Goal: Task Accomplishment & Management: Use online tool/utility

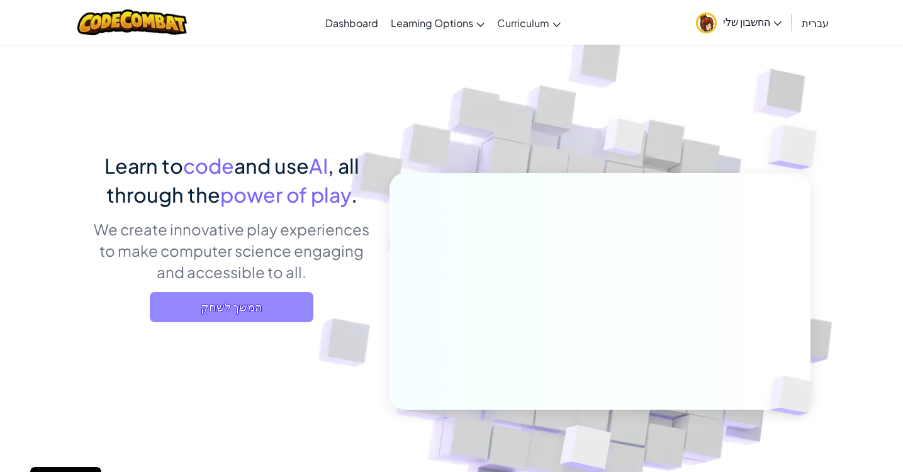
click at [249, 310] on span "המשך לשחק" at bounding box center [232, 307] width 164 height 30
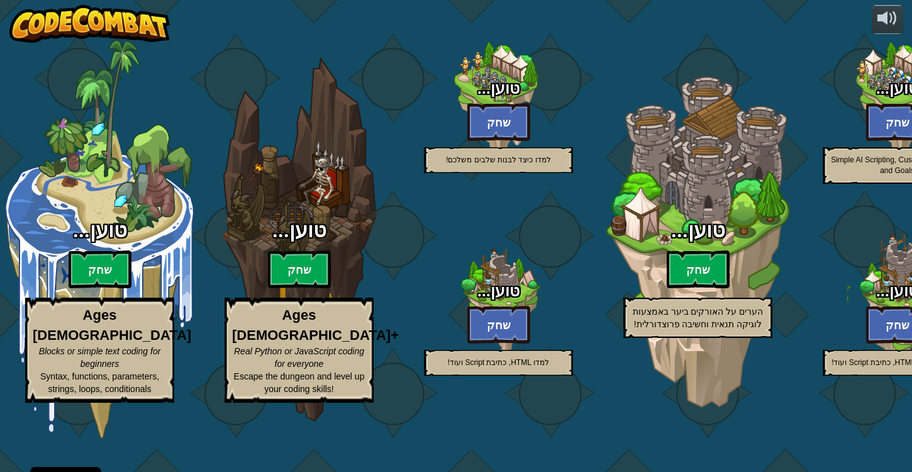
select select "he"
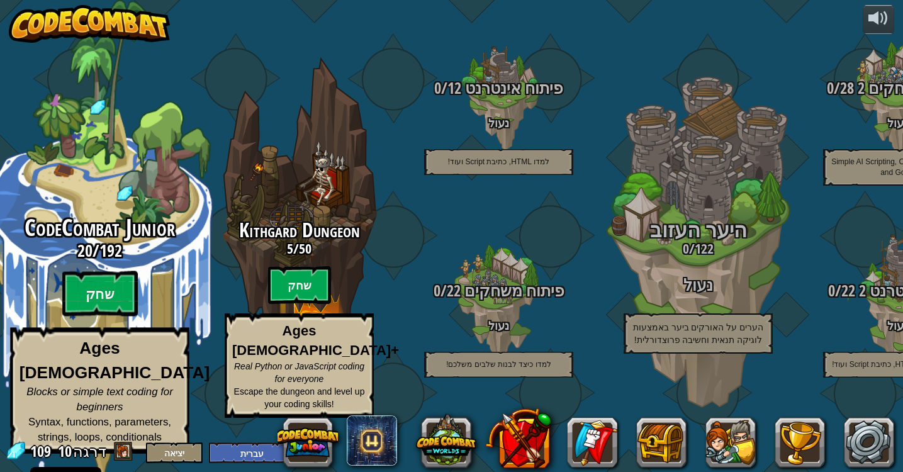
click at [79, 279] on div "CodeCombat Junior 20 / 192 שחק Ages [DEMOGRAPHIC_DATA] Blocks or simple text co…" at bounding box center [99, 334] width 239 height 238
select select "he"
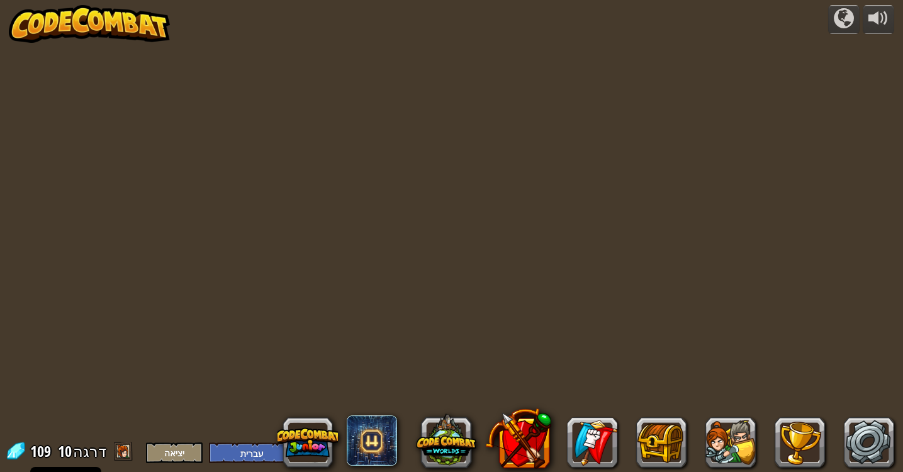
select select "he"
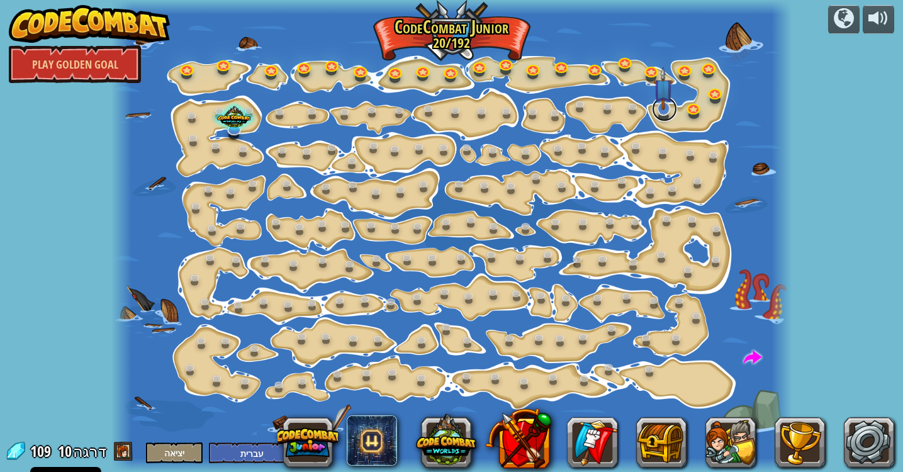
click at [664, 115] on link at bounding box center [664, 108] width 25 height 25
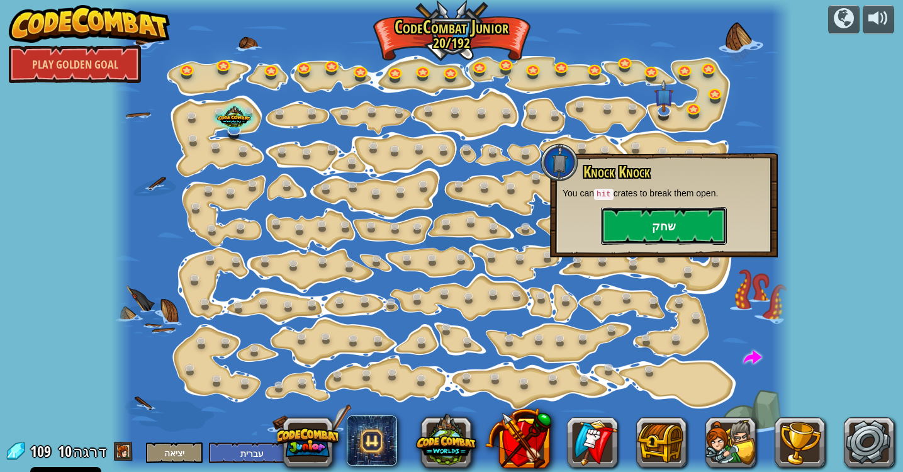
click at [634, 219] on button "שחק" at bounding box center [664, 226] width 126 height 38
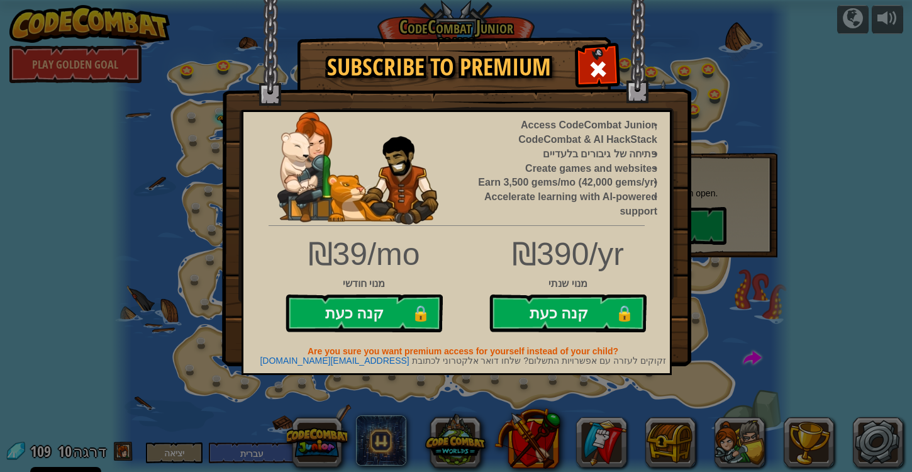
click at [600, 211] on li "Accelerate learning with AI-powered support" at bounding box center [565, 204] width 185 height 29
click at [605, 68] on span at bounding box center [598, 69] width 20 height 20
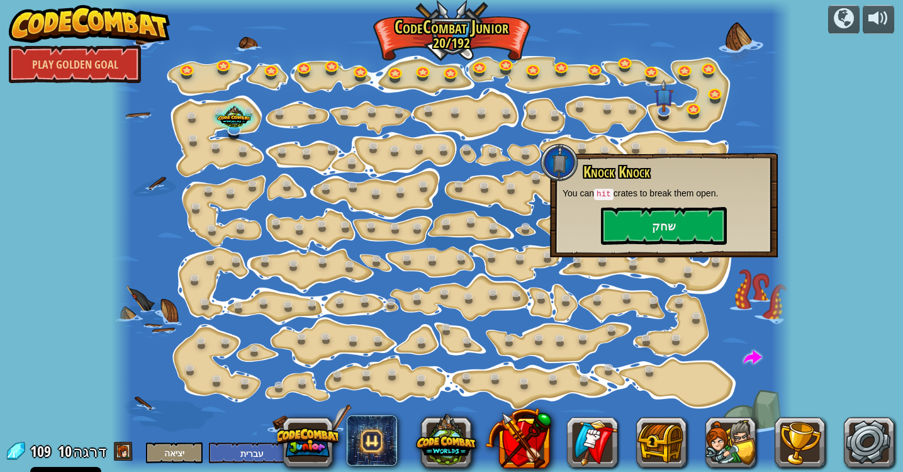
click at [126, 25] on img at bounding box center [89, 24] width 161 height 38
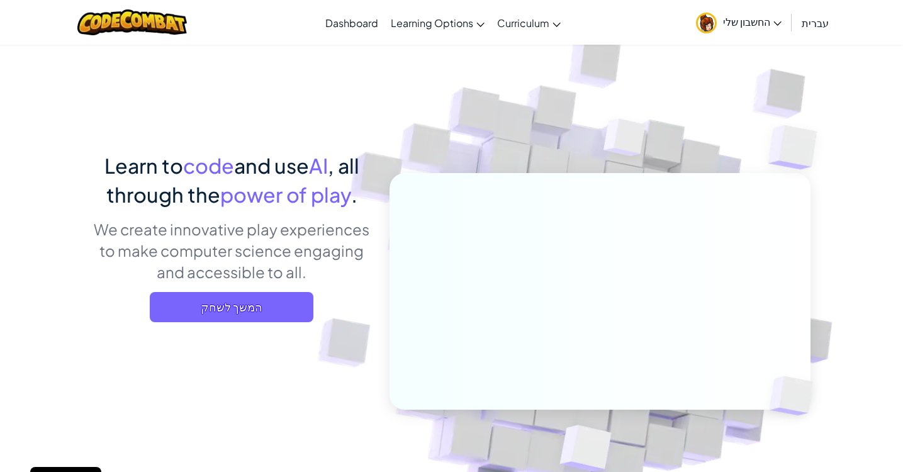
click at [743, 23] on span "החשבון שלי" at bounding box center [752, 21] width 59 height 13
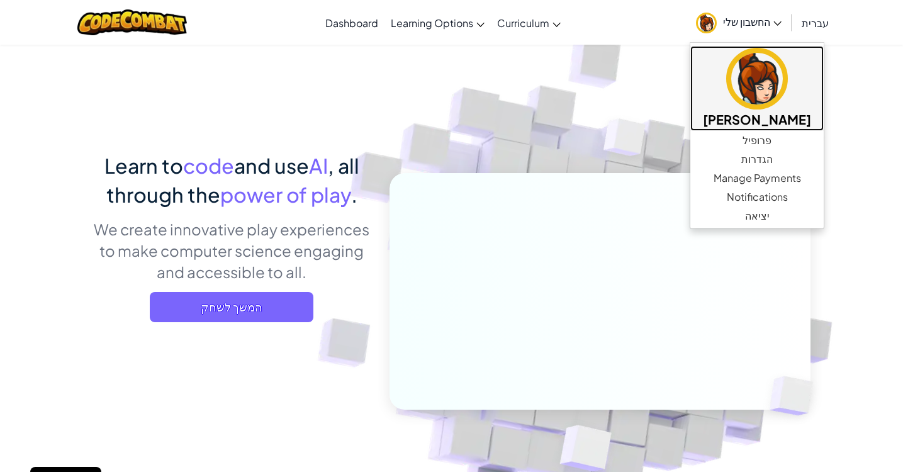
click at [690, 104] on link "[PERSON_NAME]" at bounding box center [756, 88] width 133 height 85
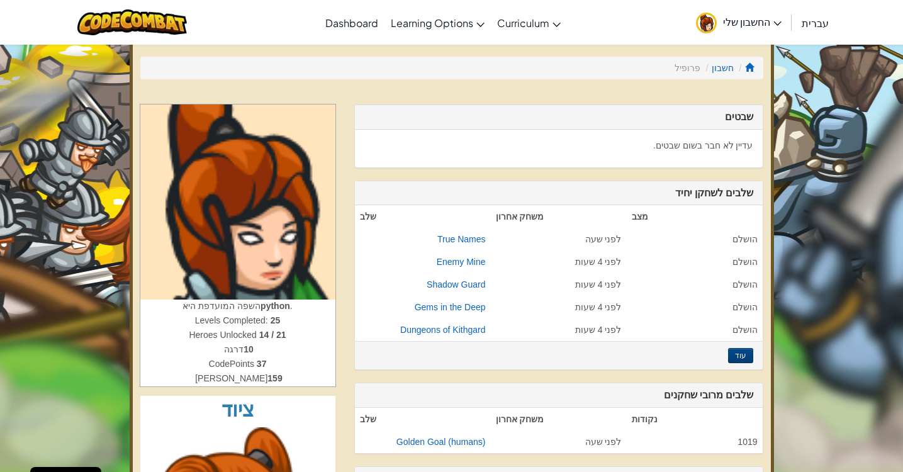
click at [748, 16] on span "החשבון שלי" at bounding box center [752, 21] width 59 height 13
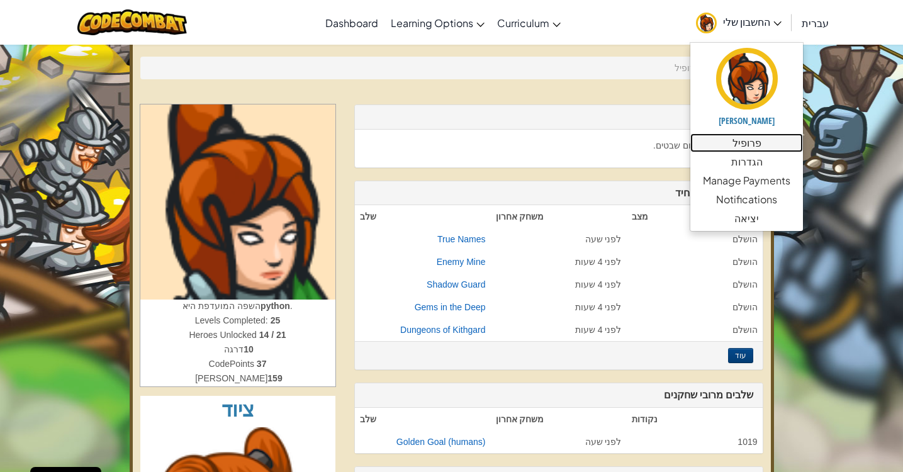
click at [755, 140] on link "פרופיל" at bounding box center [746, 142] width 113 height 19
click at [729, 144] on link "פרופיל" at bounding box center [746, 142] width 113 height 19
click at [759, 149] on link "פרופיל" at bounding box center [746, 142] width 113 height 19
click at [636, 296] on td "הושלם" at bounding box center [695, 307] width 136 height 23
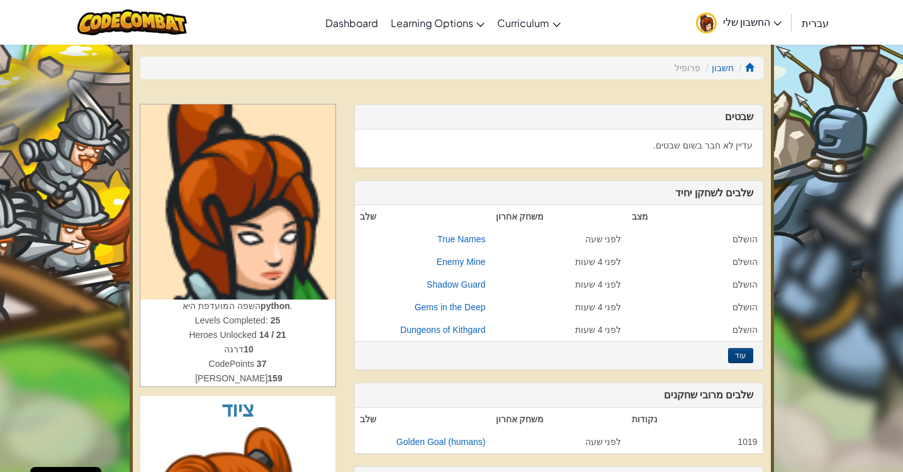
click at [753, 13] on link "החשבון שלי" at bounding box center [739, 23] width 98 height 40
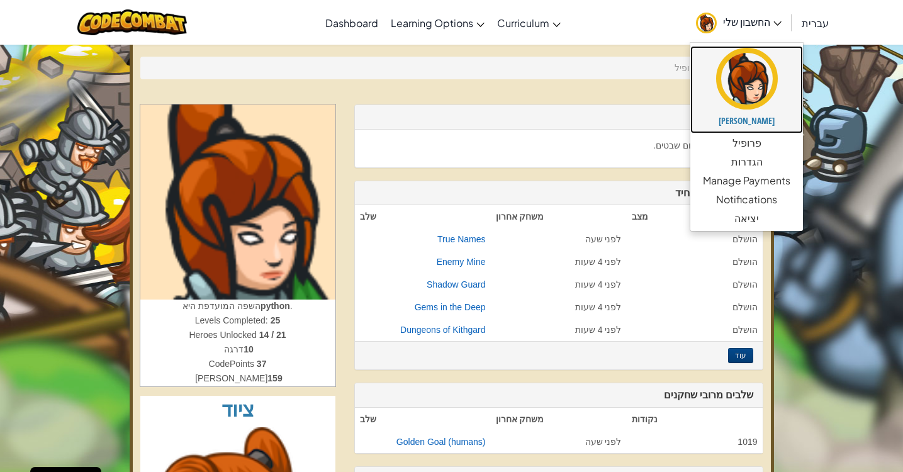
click at [750, 94] on img at bounding box center [747, 79] width 62 height 62
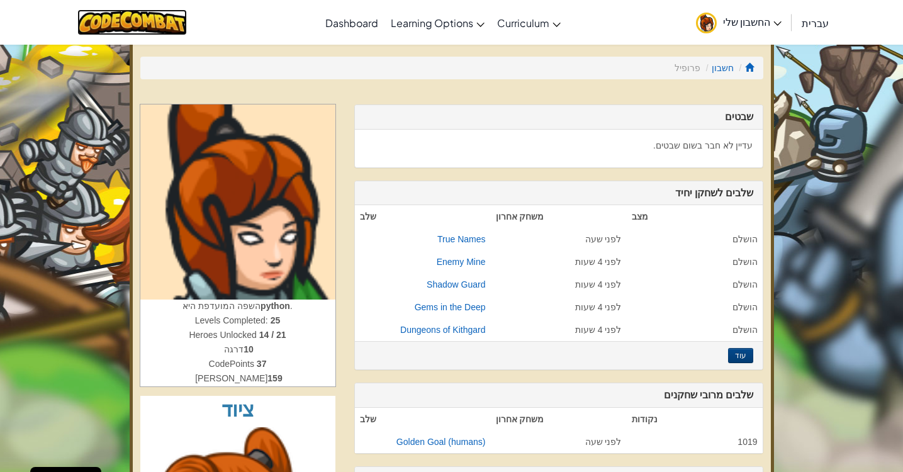
click at [147, 29] on img at bounding box center [132, 22] width 110 height 26
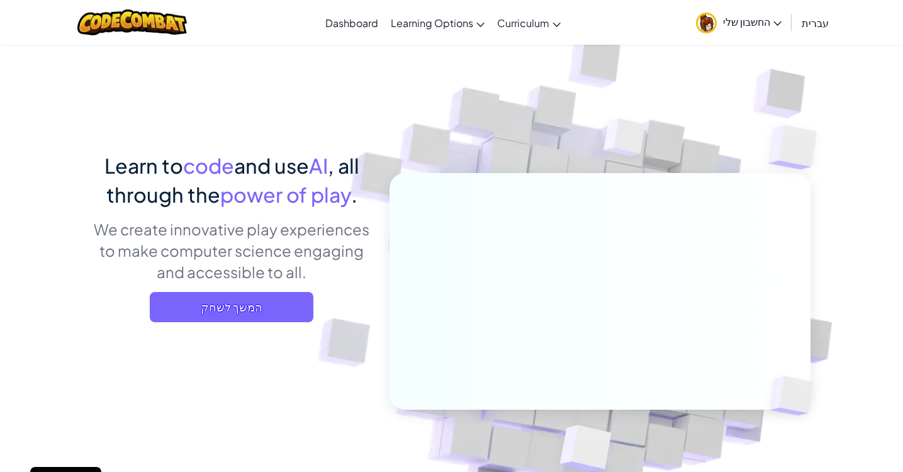
click at [374, 42] on div "מצב ניווט Dashboard Learning Options Live Online Classes Premium Self-Paced Cur…" at bounding box center [451, 22] width 909 height 45
drag, startPoint x: 615, startPoint y: 134, endPoint x: 627, endPoint y: 134, distance: 11.3
click at [132, 34] on img at bounding box center [132, 22] width 110 height 26
click at [130, 18] on img at bounding box center [132, 22] width 110 height 26
click at [226, 299] on span "המשך לשחק" at bounding box center [232, 307] width 164 height 30
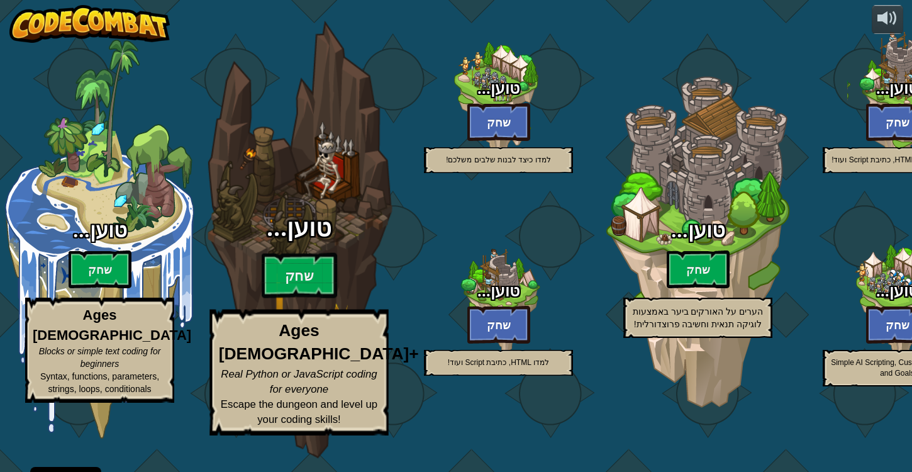
select select "he"
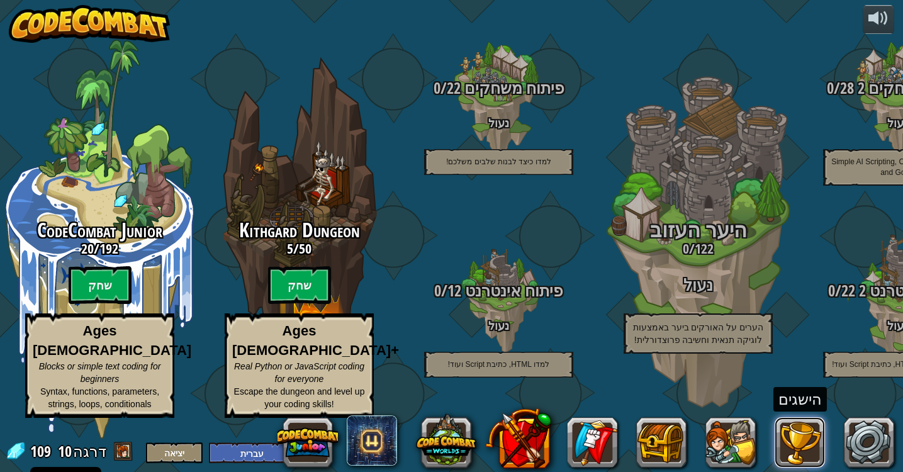
click at [800, 449] on button at bounding box center [800, 442] width 50 height 50
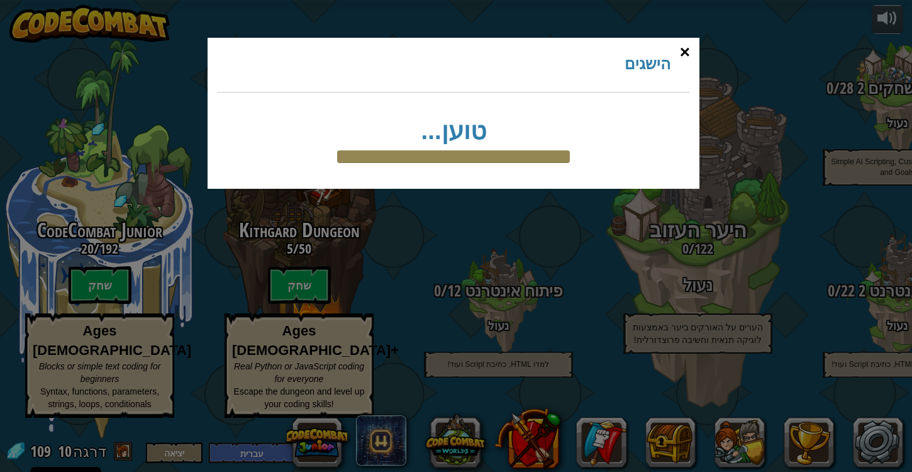
click at [685, 52] on div "×" at bounding box center [685, 52] width 29 height 36
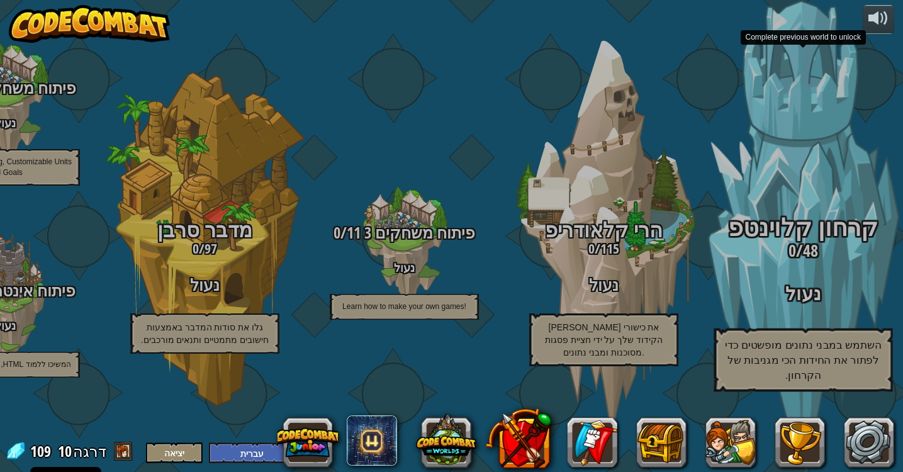
click at [846, 208] on div "קרחון קלוינטפ 0 / 48 נעול השתמש במבני נתונים מופשטים כדי לפתור את החידות הכי מג…" at bounding box center [802, 239] width 239 height 479
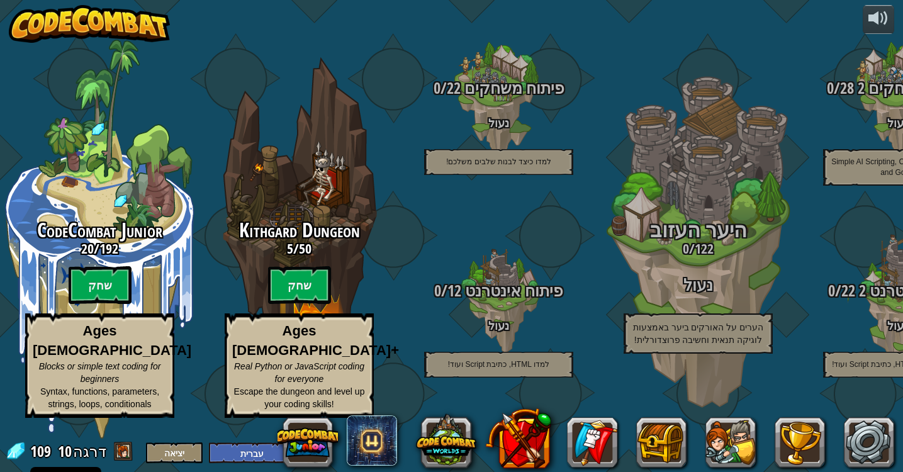
click at [14, 449] on span at bounding box center [15, 451] width 19 height 19
click at [644, 439] on button at bounding box center [661, 442] width 50 height 50
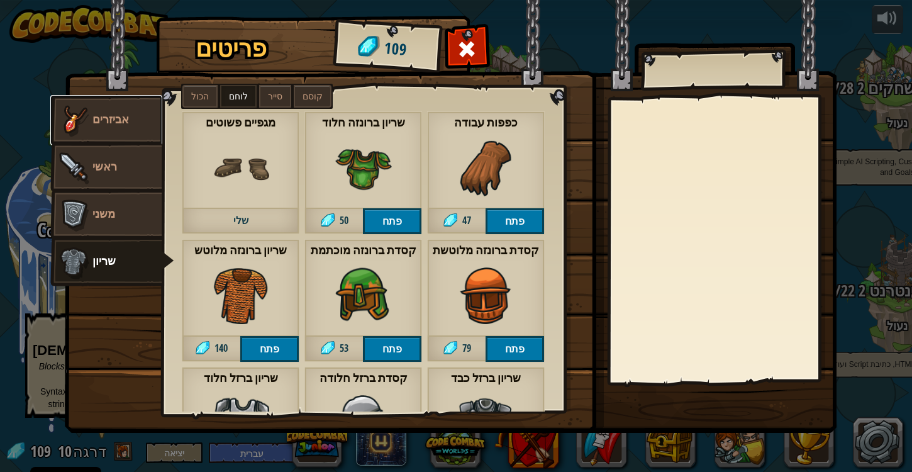
click at [118, 106] on link "אביזרים" at bounding box center [106, 120] width 112 height 50
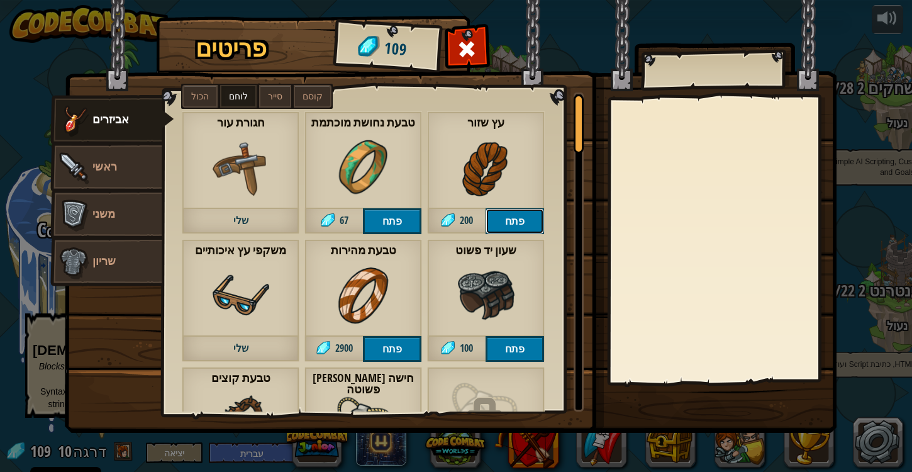
click at [517, 213] on button "פתח" at bounding box center [515, 221] width 59 height 26
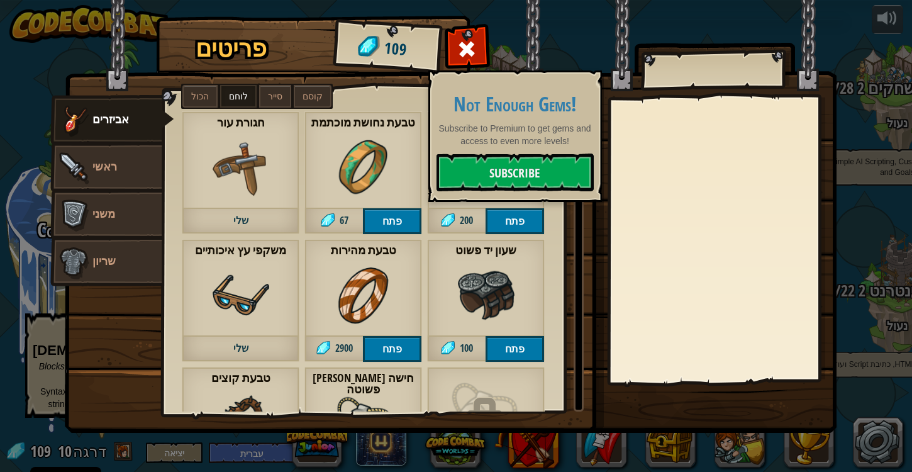
click at [325, 166] on div "טבעת נחושת מוכתמת 67 פתח" at bounding box center [364, 172] width 118 height 123
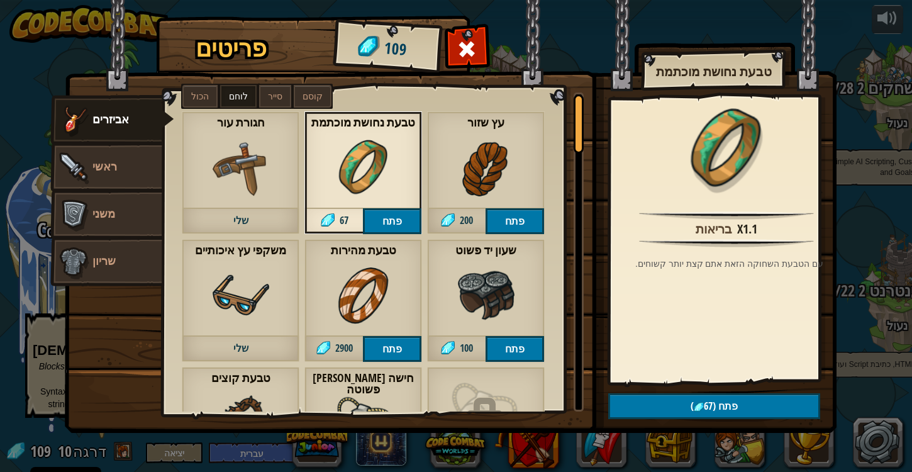
click at [345, 92] on div "חגורת עור שלי טבעת נחושת מוכתמת 67 פתח Carved Steel Ring 200 פתח עץ שזור 200 פת…" at bounding box center [378, 251] width 430 height 319
click at [479, 48] on div at bounding box center [467, 53] width 40 height 40
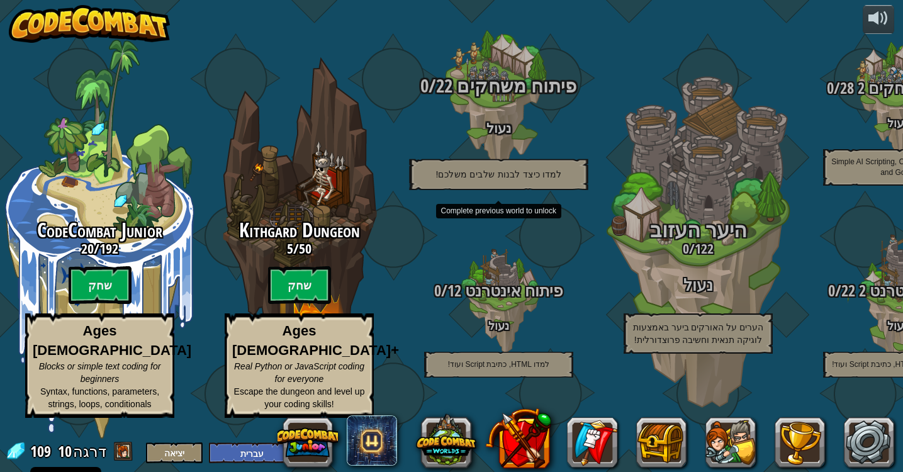
click at [497, 182] on p "למדו כיצד לבנות שלבים משלכם!" at bounding box center [498, 174] width 179 height 31
click at [516, 210] on div at bounding box center [499, 99] width 120 height 239
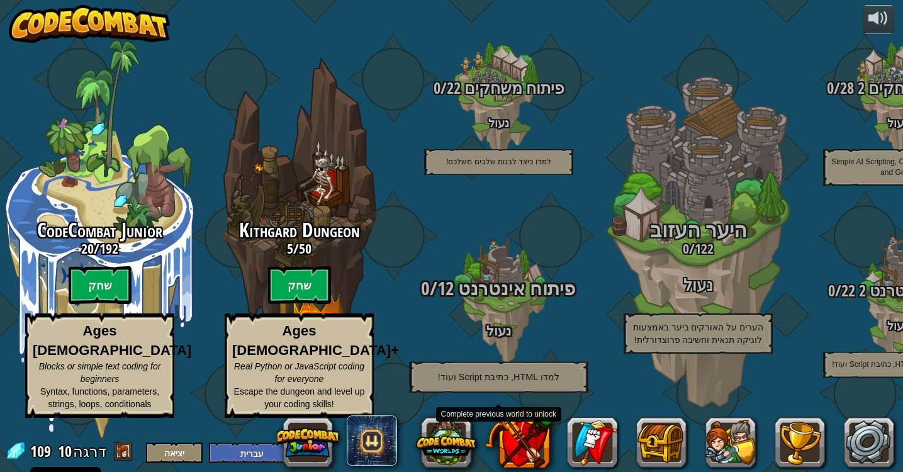
click at [516, 301] on span "פיתוח אינטרנט" at bounding box center [517, 289] width 118 height 26
click at [490, 238] on div at bounding box center [499, 301] width 120 height 239
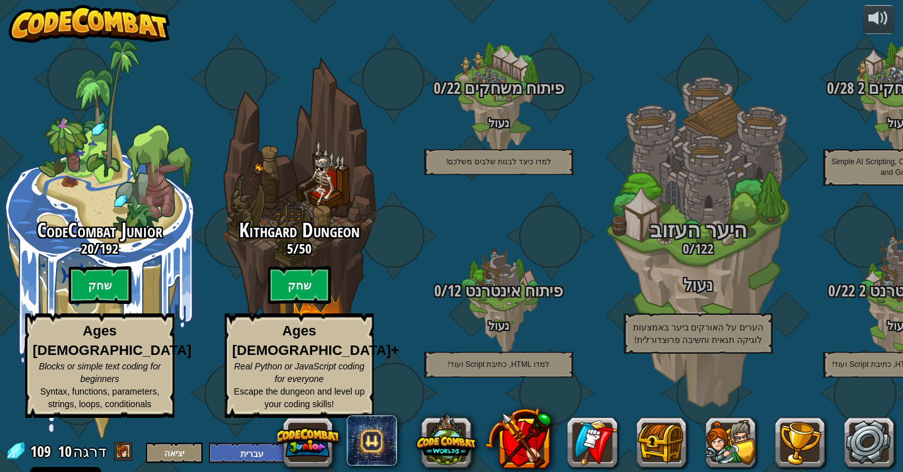
click at [493, 8] on div "CodeCombat Junior 20 / 192 שחק Ages [DEMOGRAPHIC_DATA] Blocks or simple text co…" at bounding box center [451, 236] width 903 height 472
